Goal: Book appointment/travel/reservation

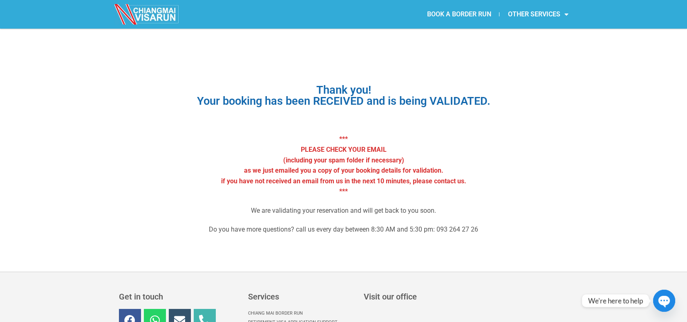
click at [481, 7] on link "BOOK A BORDER RUN" at bounding box center [459, 14] width 81 height 19
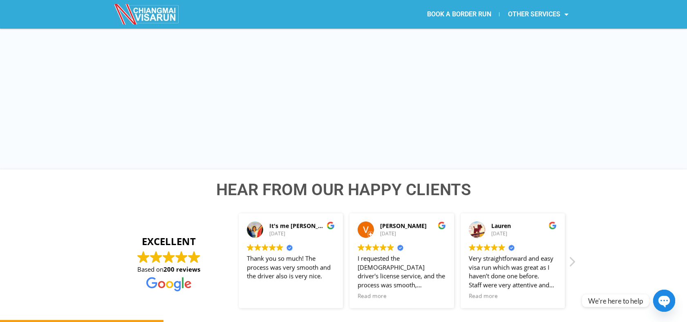
scroll to position [844, 0]
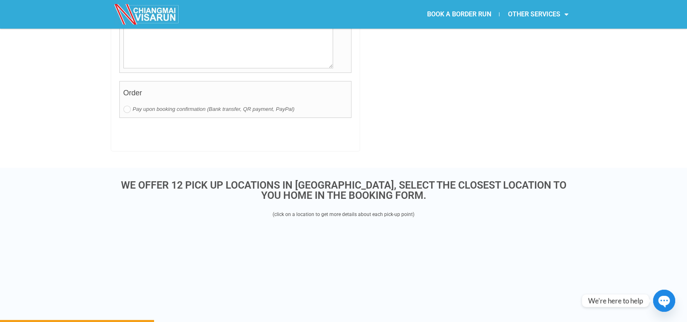
click at [586, 168] on div "WE OFFER 12 PICK UP LOCATIONS IN CHIANG MAI, SELECT THE CLOSEST LOCATION TO YOU…" at bounding box center [343, 309] width 687 height 283
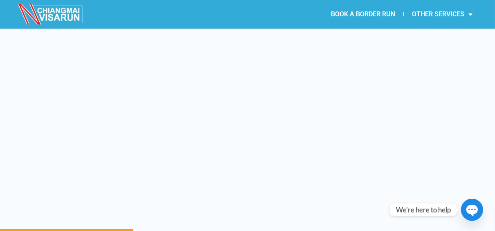
scroll to position [1032, 0]
click at [383, 18] on link "BOOK A BORDER RUN" at bounding box center [362, 14] width 81 height 19
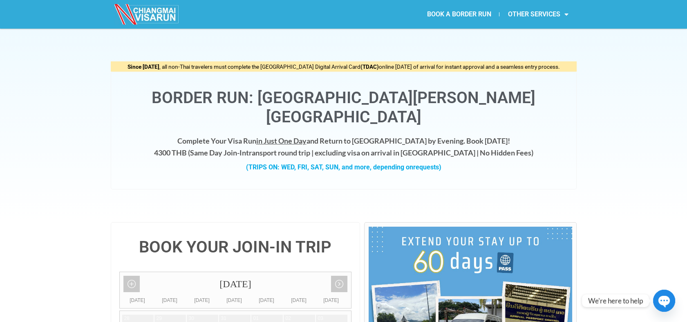
drag, startPoint x: 687, startPoint y: 26, endPoint x: 687, endPoint y: 31, distance: 5.7
drag, startPoint x: 687, startPoint y: 31, endPoint x: 591, endPoint y: 107, distance: 121.9
click at [494, 107] on div "Since May 1, 2025 , all non-Thai travelers must complete the Thailand Digital A…" at bounding box center [343, 125] width 687 height 193
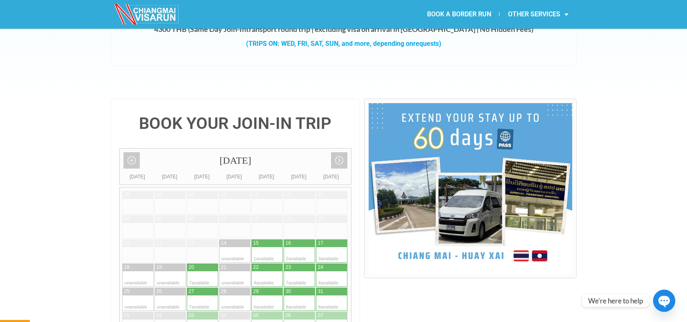
scroll to position [183, 0]
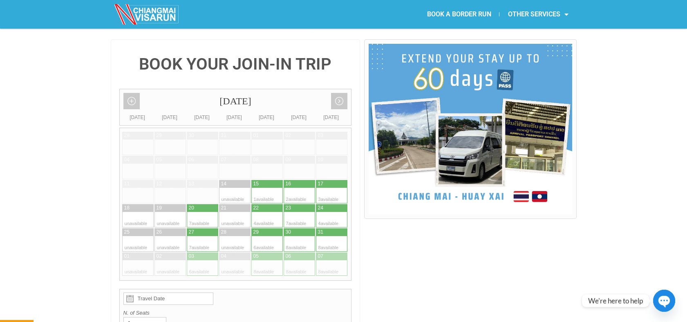
click at [330, 180] on div at bounding box center [324, 184] width 16 height 8
type input "17 August 2025"
radio input "true"
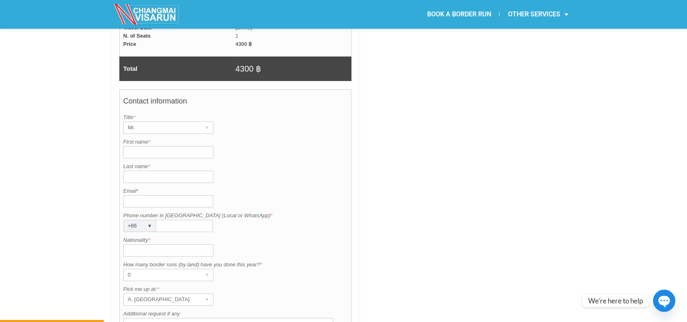
scroll to position [587, 0]
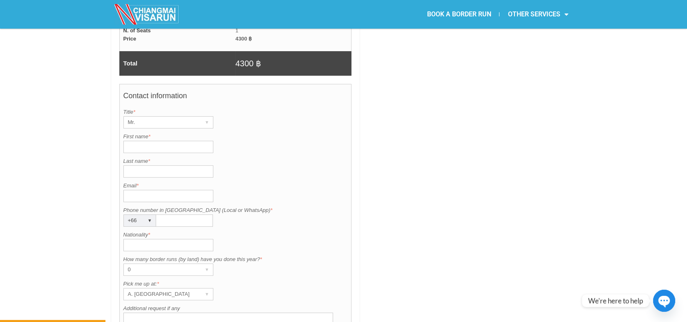
click at [196, 141] on input "First name *" at bounding box center [168, 147] width 90 height 12
click at [107, 137] on div "BOOK YOUR JOIN-IN TRIP August 2025 Add month view Remove month view Next month …" at bounding box center [343, 60] width 687 height 851
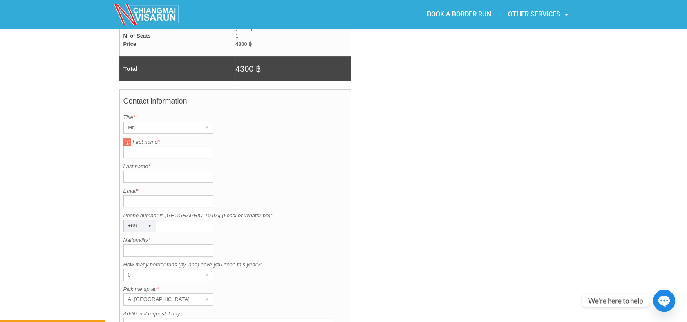
scroll to position [592, 0]
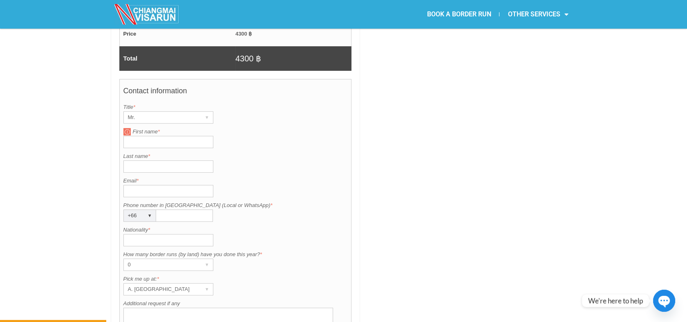
click at [144, 136] on input "First name *" at bounding box center [168, 142] width 90 height 12
click at [49, 186] on div "BOOK YOUR JOIN-IN TRIP August 2025 Add month view Remove month view Next month …" at bounding box center [343, 55] width 687 height 851
click at [133, 136] on input "First name *" at bounding box center [168, 142] width 90 height 12
type input "Stanislav"
click at [133, 160] on input "Last name *" at bounding box center [168, 166] width 90 height 12
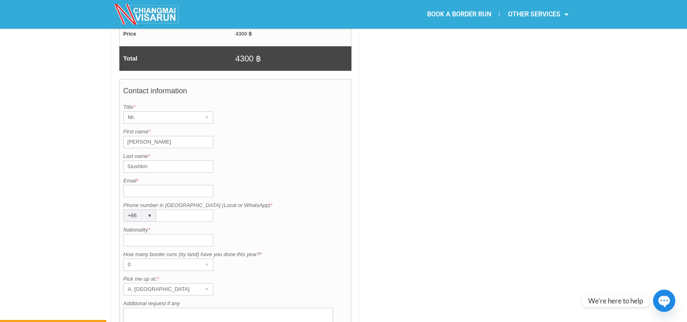
type input "Siushkin"
click at [149, 231] on input "Nationality *" at bounding box center [168, 240] width 90 height 12
type input "Russian"
click at [177, 231] on div "A. Centara Riverside Hotel" at bounding box center [161, 288] width 74 height 11
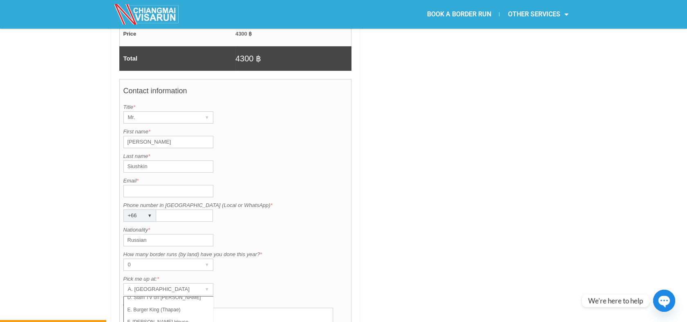
click at [144, 185] on input "Email *" at bounding box center [168, 191] width 90 height 12
click at [296, 128] on label "First name *" at bounding box center [235, 132] width 224 height 8
click at [213, 136] on input "Stanislav" at bounding box center [168, 142] width 90 height 12
click at [152, 185] on input "Email *" at bounding box center [168, 191] width 90 height 12
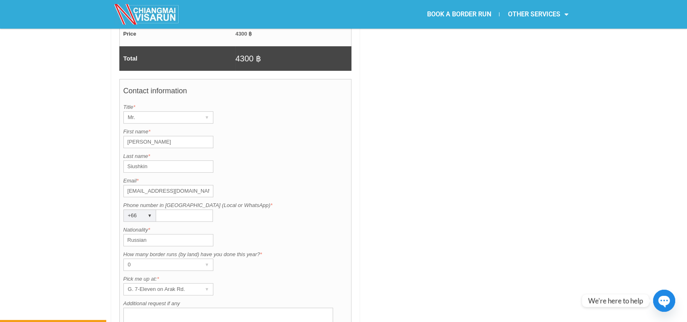
type input "visarun@chiangmaivisarun.com"
click at [177, 209] on input "Phone number in Thailand (Local or WhatsApp) *" at bounding box center [184, 215] width 57 height 12
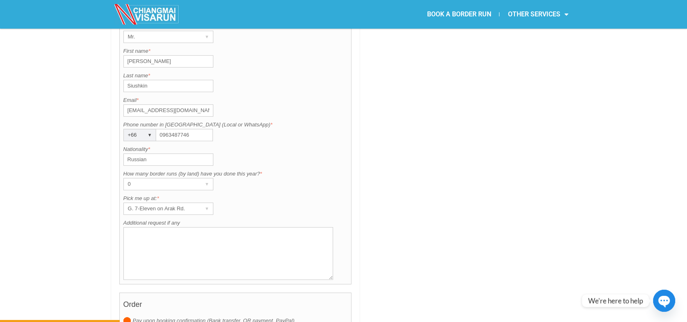
scroll to position [667, 0]
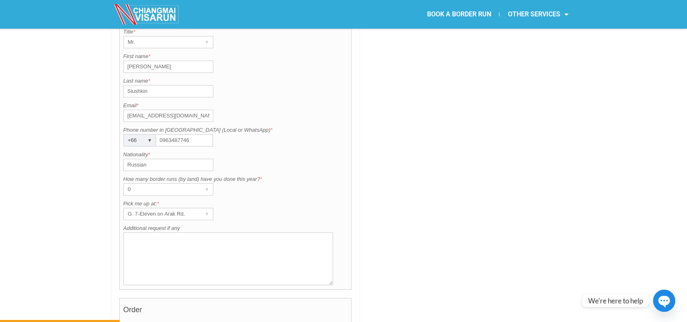
type input "0963487746"
click at [152, 231] on textarea "Additional request if any" at bounding box center [228, 258] width 210 height 53
type textarea "Have only WhatApp"
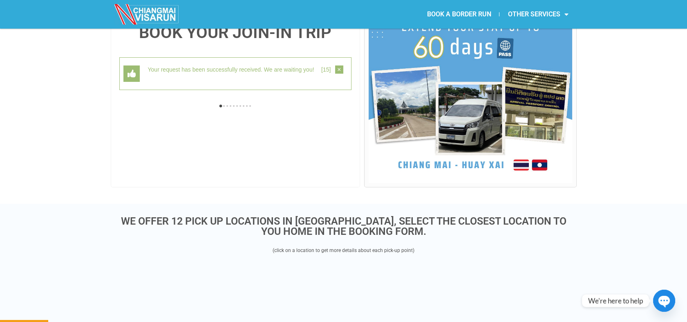
scroll to position [211, 0]
